Goal: Find specific page/section: Find specific page/section

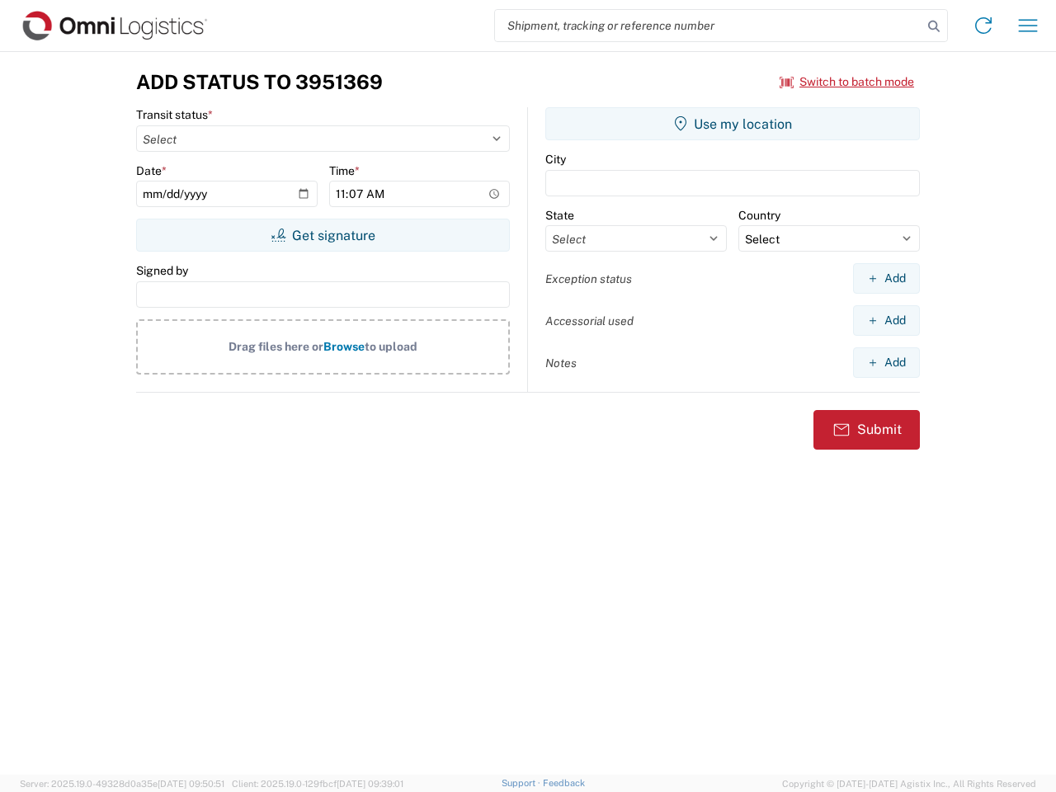
click at [709, 26] on input "search" at bounding box center [708, 25] width 427 height 31
click at [934, 26] on icon at bounding box center [933, 26] width 23 height 23
click at [984, 26] on icon at bounding box center [983, 25] width 26 height 26
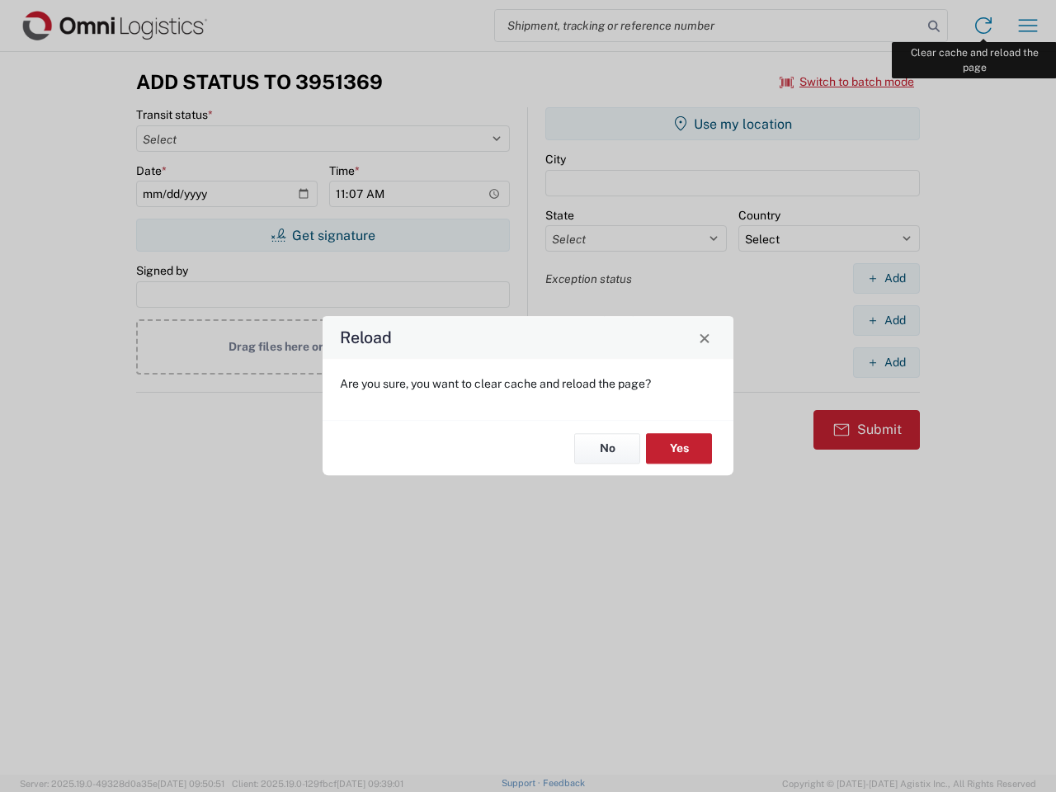
click at [1028, 26] on div "Reload Are you sure, you want to clear cache and reload the page? No Yes" at bounding box center [528, 396] width 1056 height 792
click at [847, 82] on div "Reload Are you sure, you want to clear cache and reload the page? No Yes" at bounding box center [528, 396] width 1056 height 792
click at [323, 235] on div "Reload Are you sure, you want to clear cache and reload the page? No Yes" at bounding box center [528, 396] width 1056 height 792
click at [733, 124] on div "Reload Are you sure, you want to clear cache and reload the page? No Yes" at bounding box center [528, 396] width 1056 height 792
click at [886, 278] on div "Reload Are you sure, you want to clear cache and reload the page? No Yes" at bounding box center [528, 396] width 1056 height 792
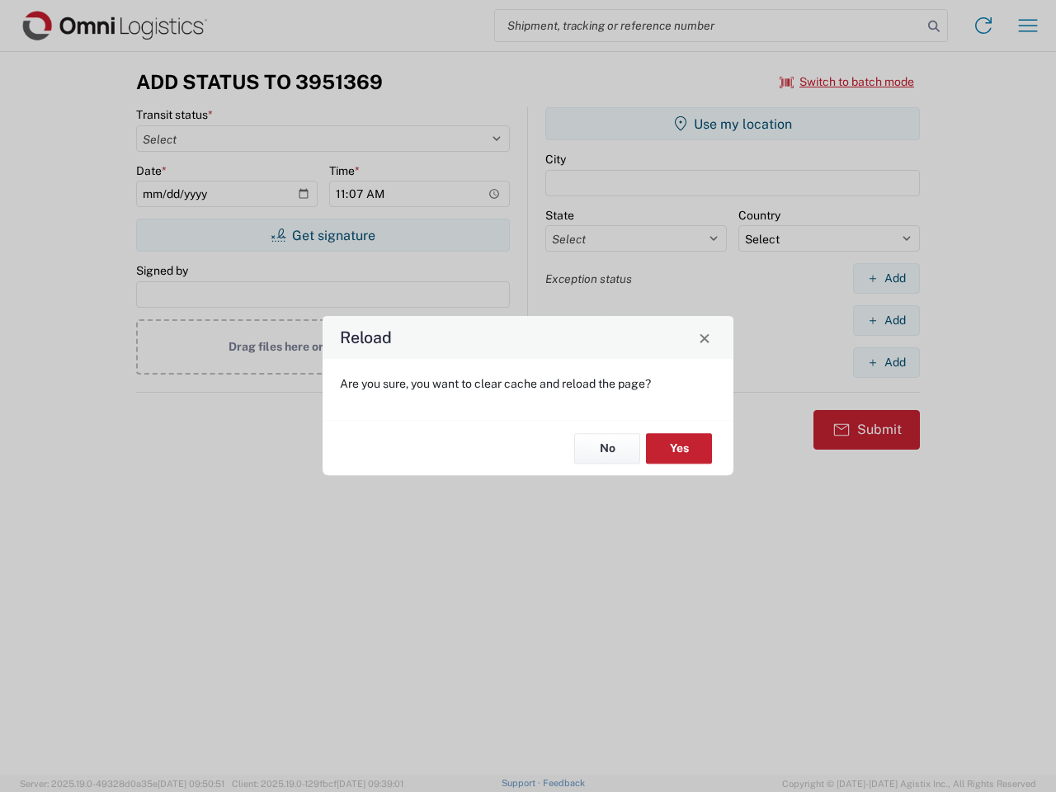
click at [886, 320] on div "Reload Are you sure, you want to clear cache and reload the page? No Yes" at bounding box center [528, 396] width 1056 height 792
click at [886, 362] on div "Reload Are you sure, you want to clear cache and reload the page? No Yes" at bounding box center [528, 396] width 1056 height 792
